Goal: Communication & Community: Answer question/provide support

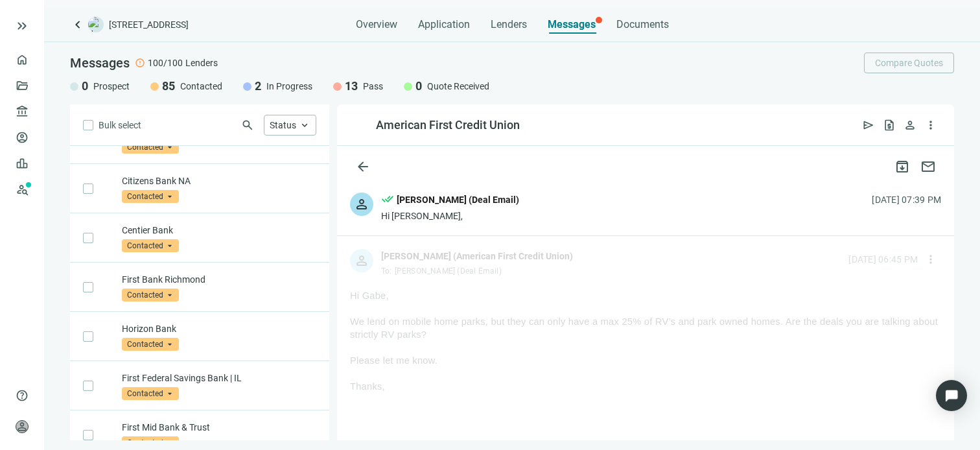
scroll to position [4071, 0]
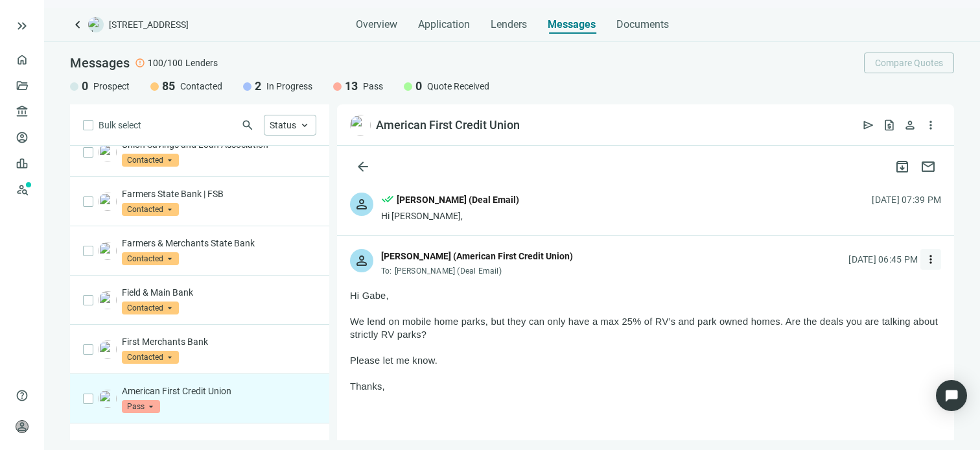
click at [925, 259] on span "more_vert" at bounding box center [931, 259] width 13 height 13
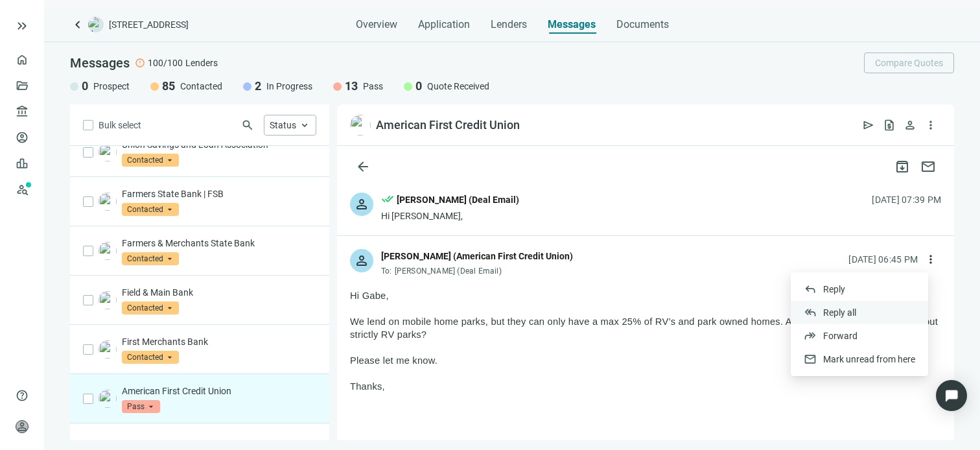
click at [855, 311] on span "Reply all" at bounding box center [839, 312] width 33 height 10
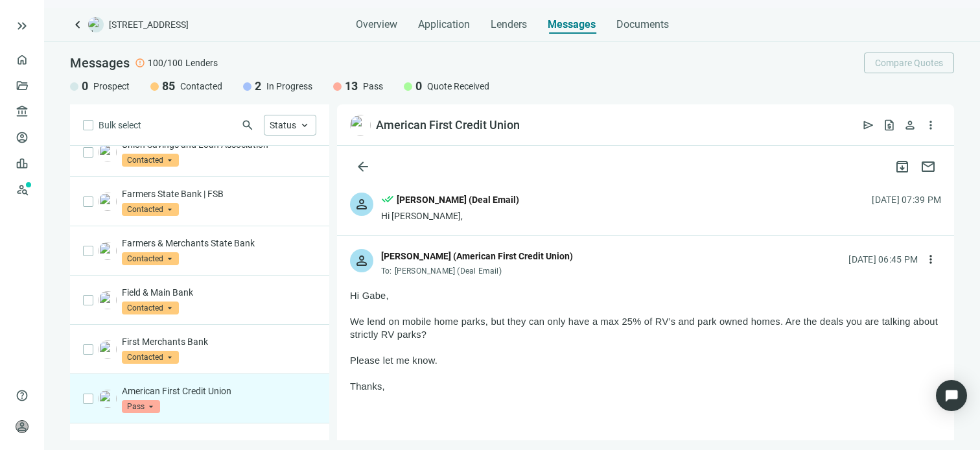
type textarea "**********"
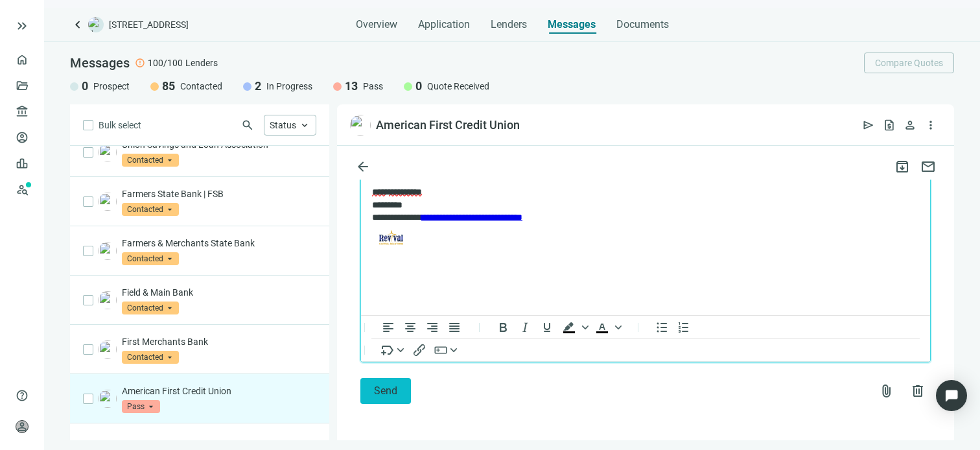
click at [392, 392] on span "Send" at bounding box center [385, 390] width 23 height 12
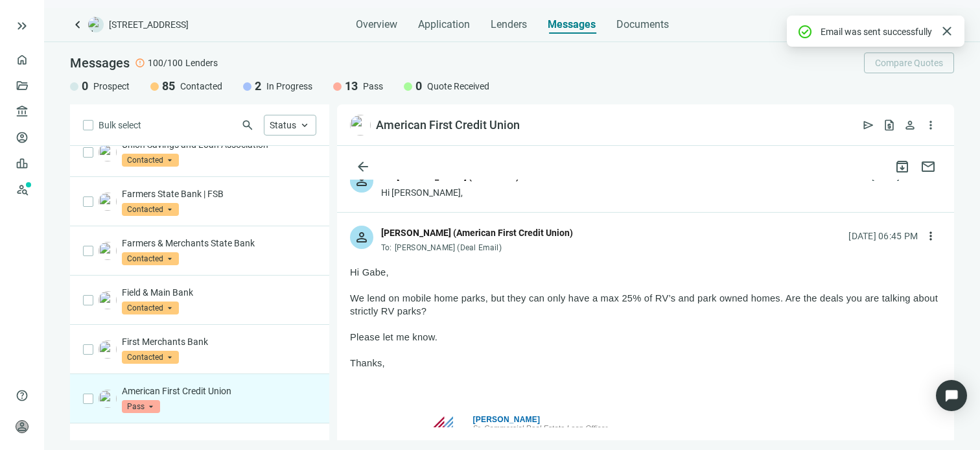
scroll to position [0, 0]
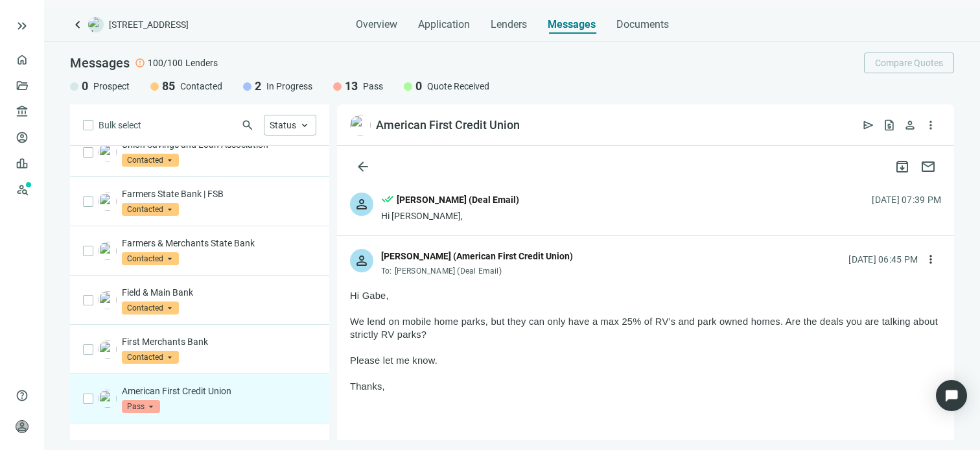
click at [525, 210] on div "person done_all [PERSON_NAME] (Deal Email) Hi [PERSON_NAME], [DATE] 07:39 PM" at bounding box center [645, 208] width 617 height 56
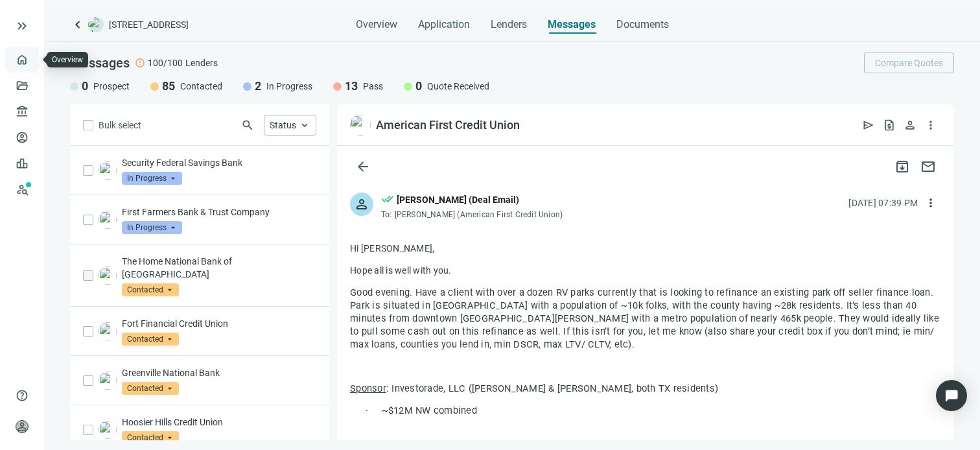
click at [32, 58] on link "Overview" at bounding box center [51, 59] width 38 height 10
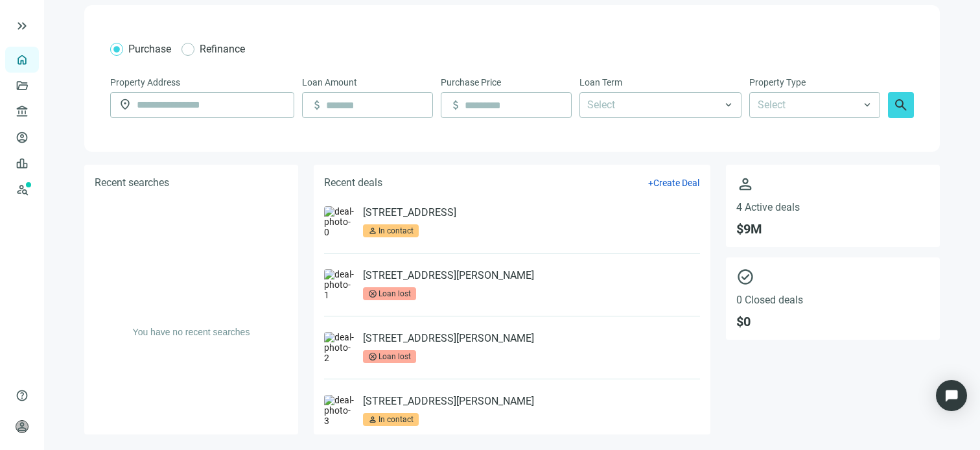
scroll to position [213, 0]
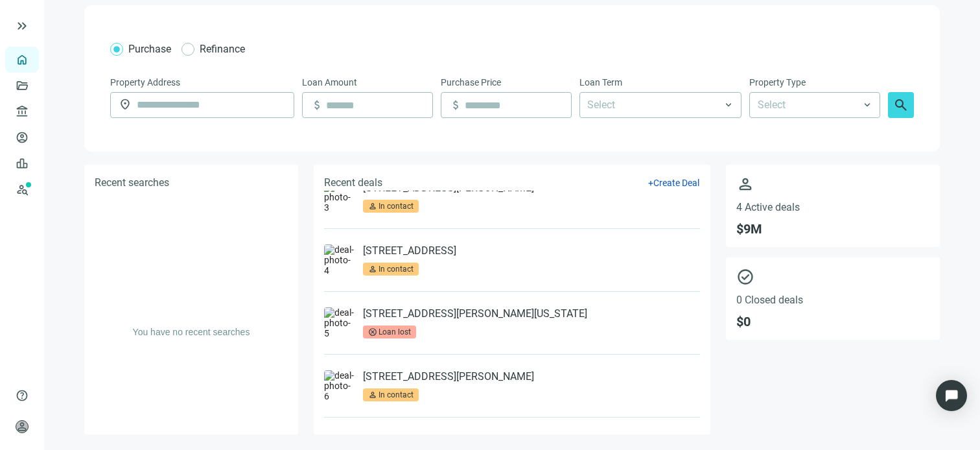
click at [509, 397] on div "[STREET_ADDRESS][PERSON_NAME] person In contact" at bounding box center [448, 385] width 171 height 31
click at [32, 165] on link "Leads" at bounding box center [44, 163] width 25 height 10
